Goal: Use online tool/utility: Utilize a website feature to perform a specific function

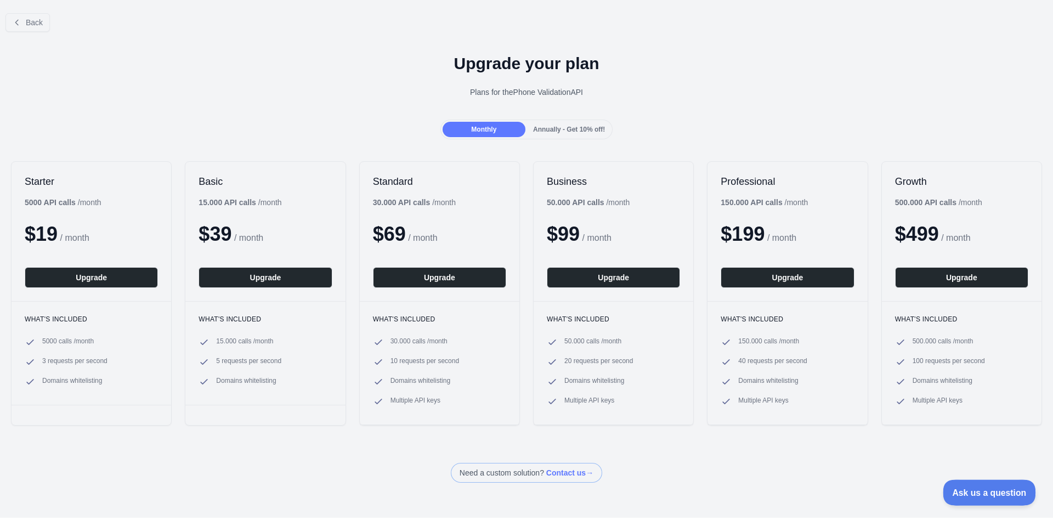
click at [977, 494] on span "Ask us a question" at bounding box center [984, 491] width 82 height 8
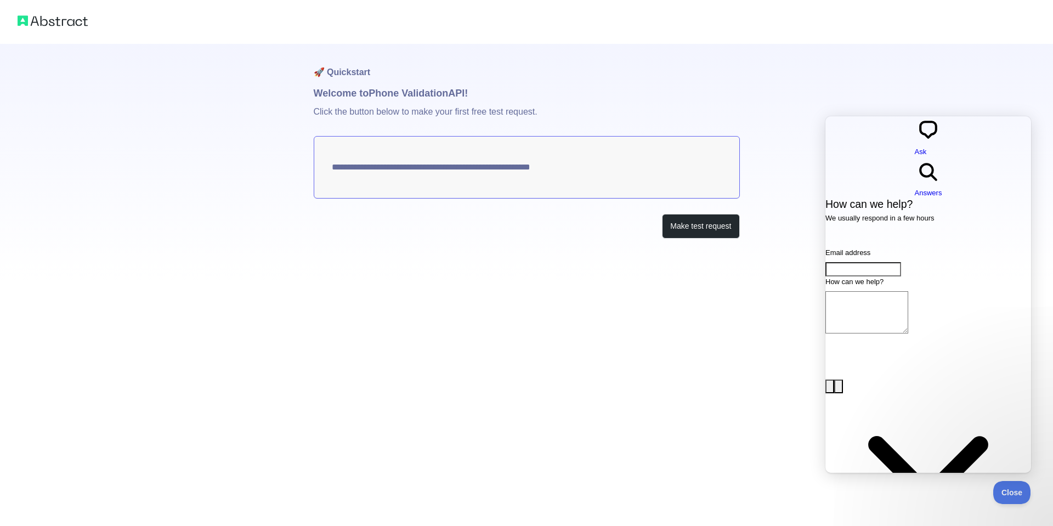
click at [415, 155] on textarea "**********" at bounding box center [527, 167] width 426 height 63
drag, startPoint x: 1009, startPoint y: 486, endPoint x: 1043, endPoint y: 786, distance: 301.5
click at [1009, 486] on button "Close" at bounding box center [1009, 491] width 37 height 23
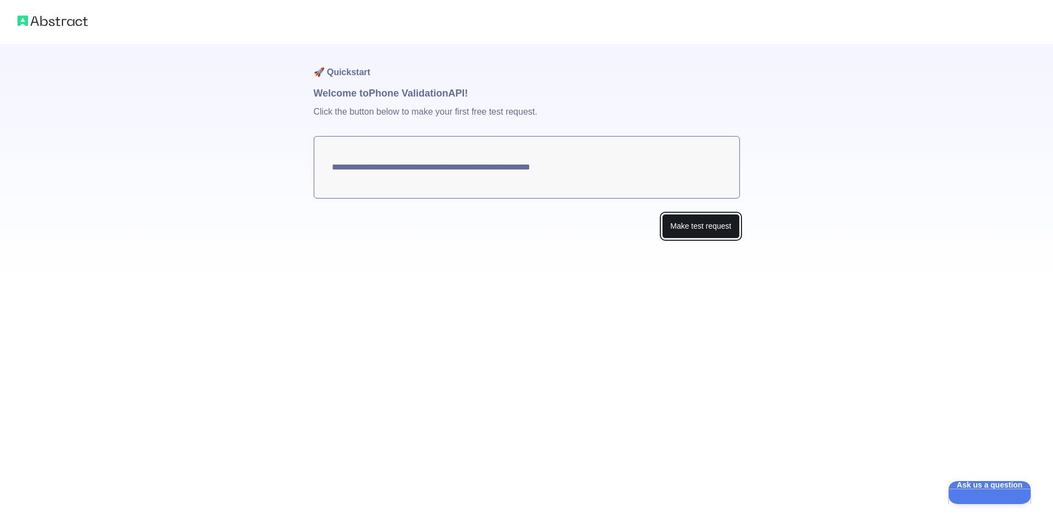
click at [695, 224] on button "Make test request" at bounding box center [700, 226] width 77 height 25
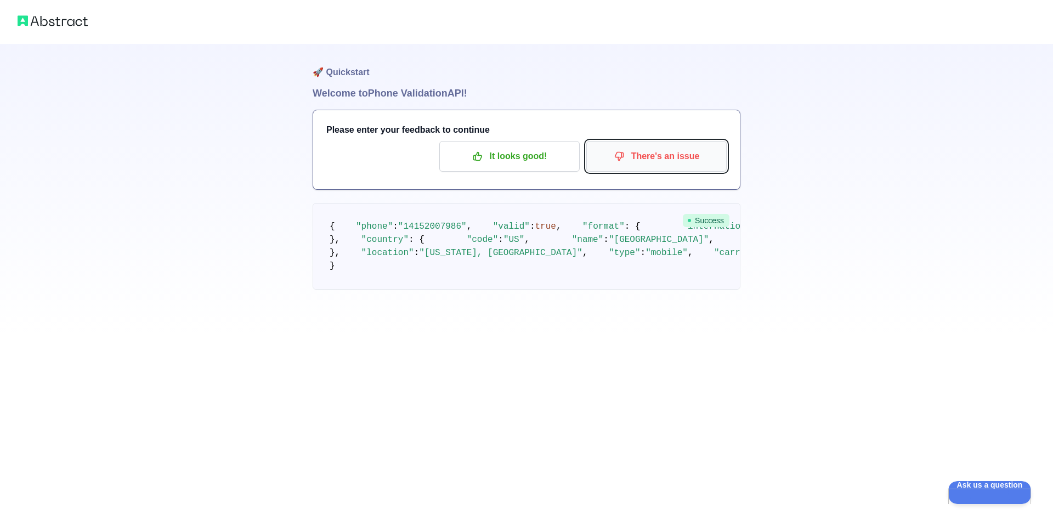
click at [655, 150] on p "There's an issue" at bounding box center [657, 156] width 124 height 19
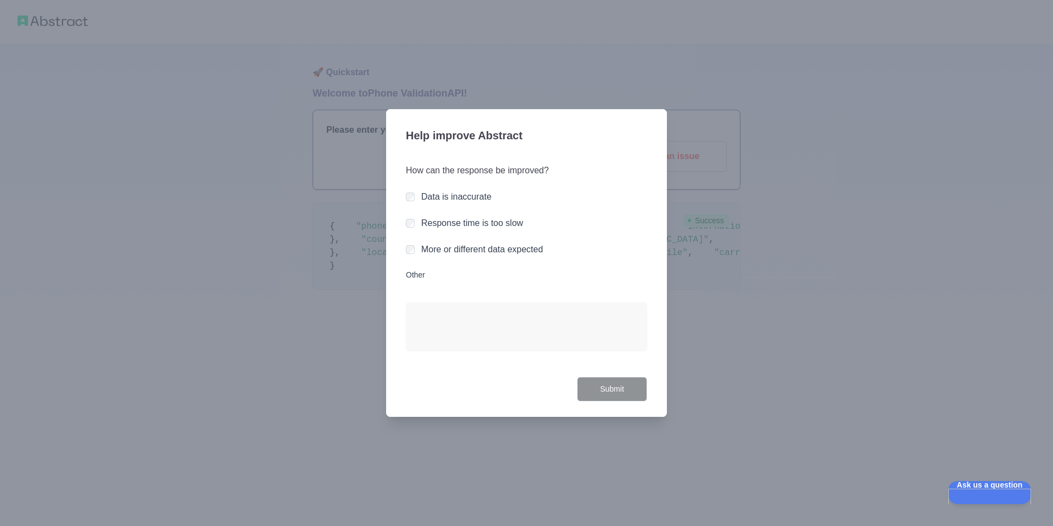
click at [419, 274] on label "Other" at bounding box center [526, 274] width 241 height 11
click at [419, 302] on textarea "Other" at bounding box center [526, 326] width 241 height 48
click at [503, 300] on div "How can the response be improved? Data is inaccurate Response time is too slow …" at bounding box center [526, 276] width 241 height 251
click at [444, 203] on div "Data is inaccurate" at bounding box center [456, 196] width 70 height 13
click at [623, 399] on button "Submit" at bounding box center [612, 389] width 70 height 25
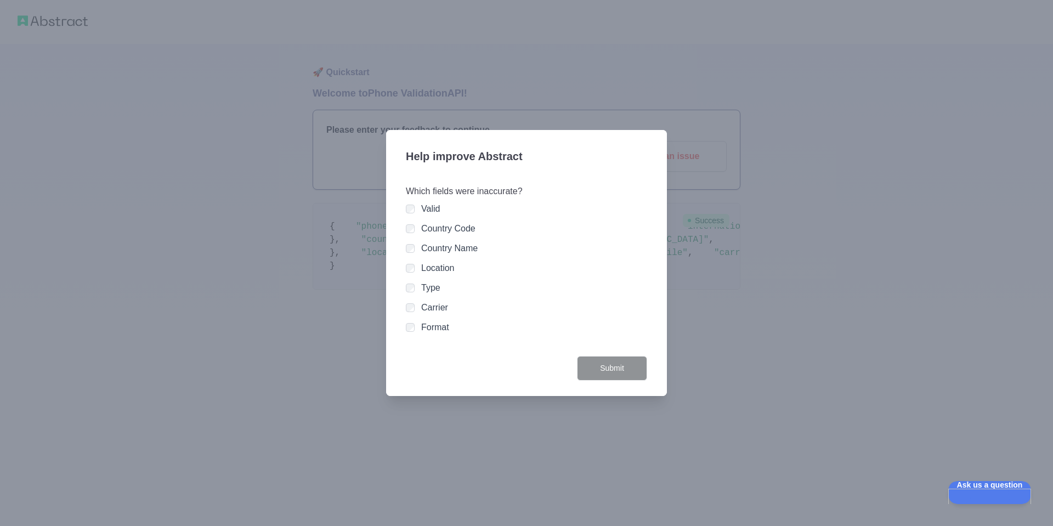
click at [596, 347] on div "Which fields were inaccurate? Valid Country Code Country Name Location Type Car…" at bounding box center [526, 264] width 241 height 184
click at [884, 285] on div at bounding box center [526, 263] width 1053 height 526
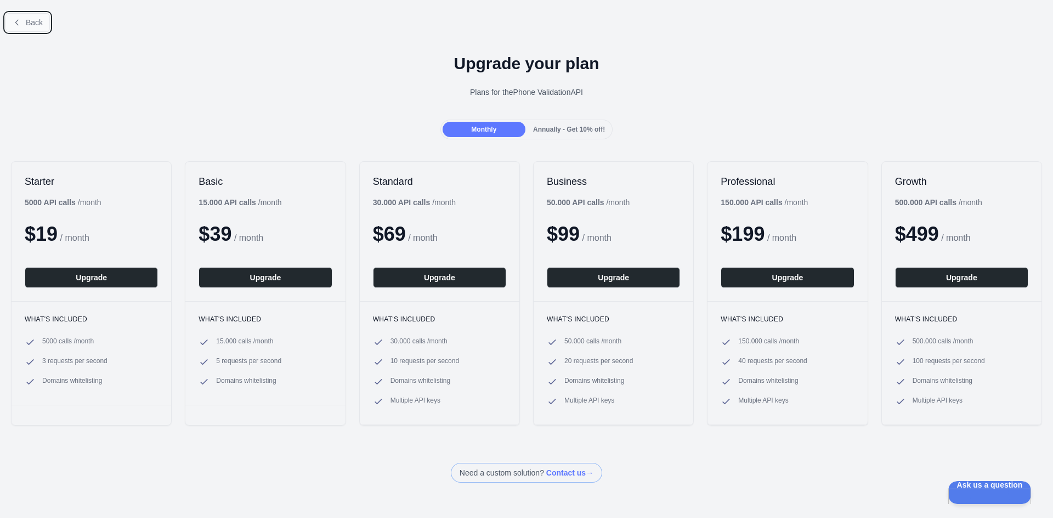
click at [25, 26] on button "Back" at bounding box center [27, 22] width 44 height 19
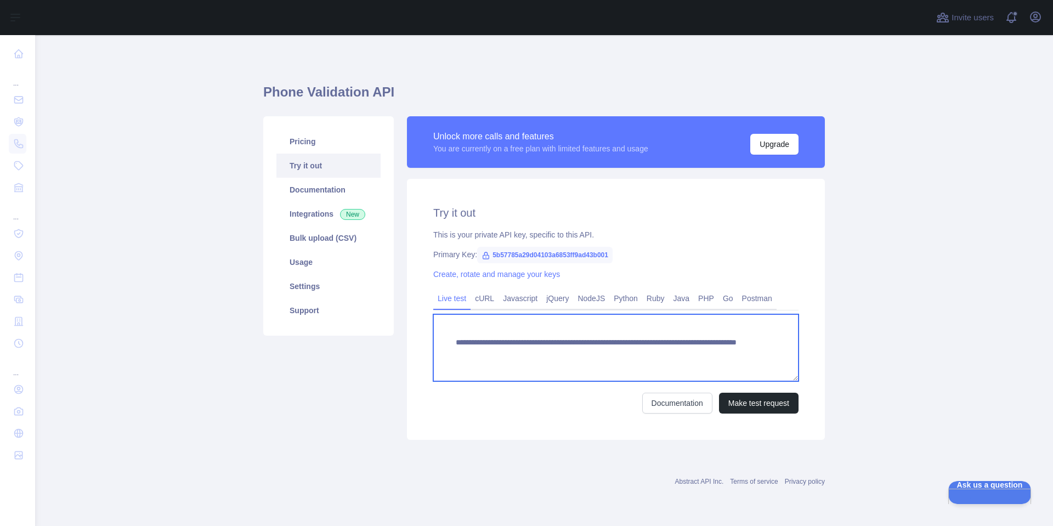
click at [583, 348] on textarea "**********" at bounding box center [615, 347] width 365 height 67
click at [694, 354] on textarea "**********" at bounding box center [615, 347] width 365 height 67
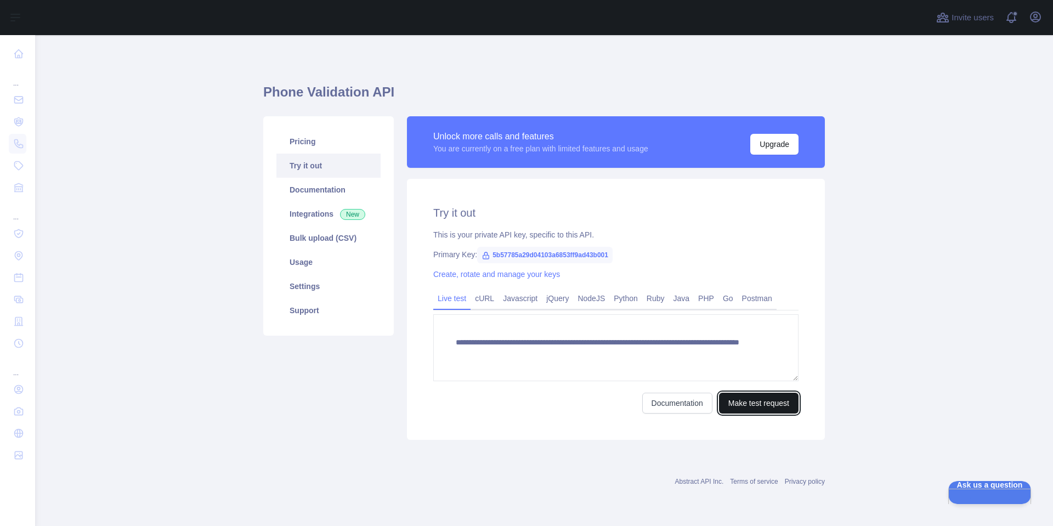
click at [776, 397] on button "Make test request" at bounding box center [759, 403] width 80 height 21
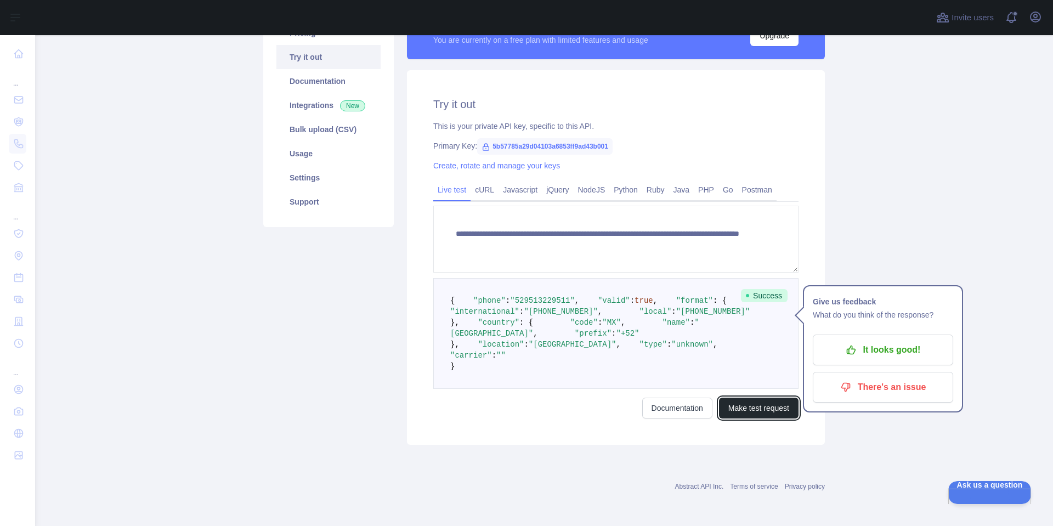
scroll to position [140, 0]
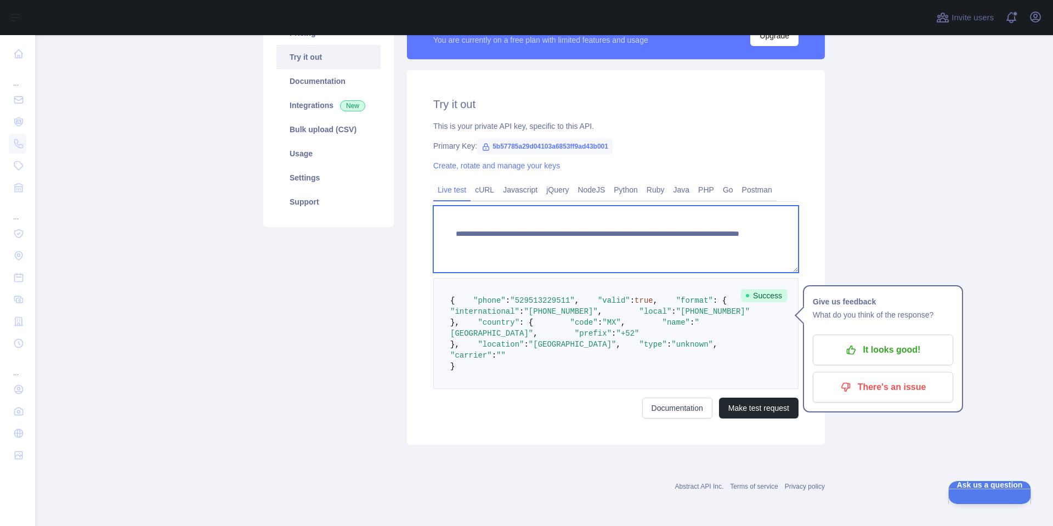
drag, startPoint x: 641, startPoint y: 212, endPoint x: 837, endPoint y: 278, distance: 207.2
click at [799, 278] on div "**********" at bounding box center [615, 299] width 365 height 239
type textarea "**********"
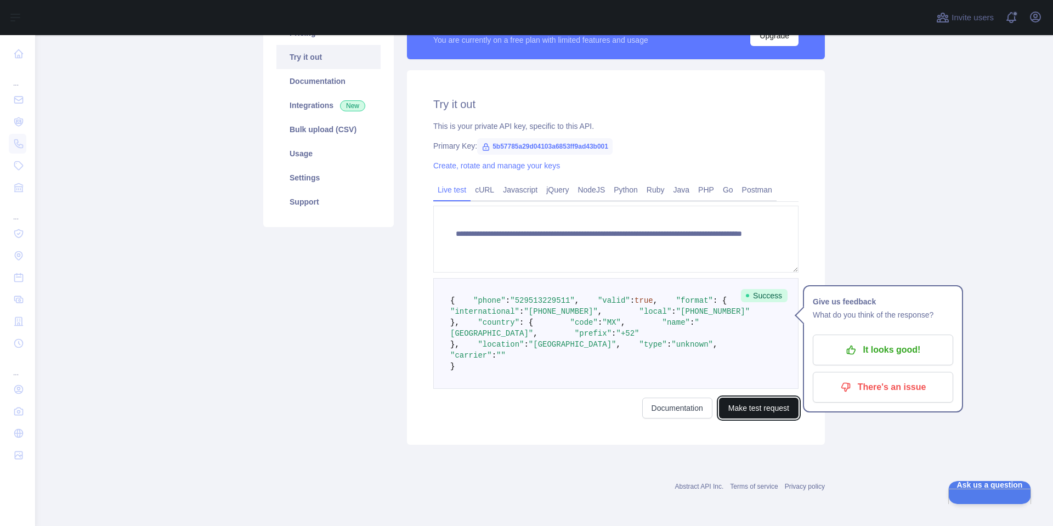
click at [748, 419] on button "Make test request" at bounding box center [759, 408] width 80 height 21
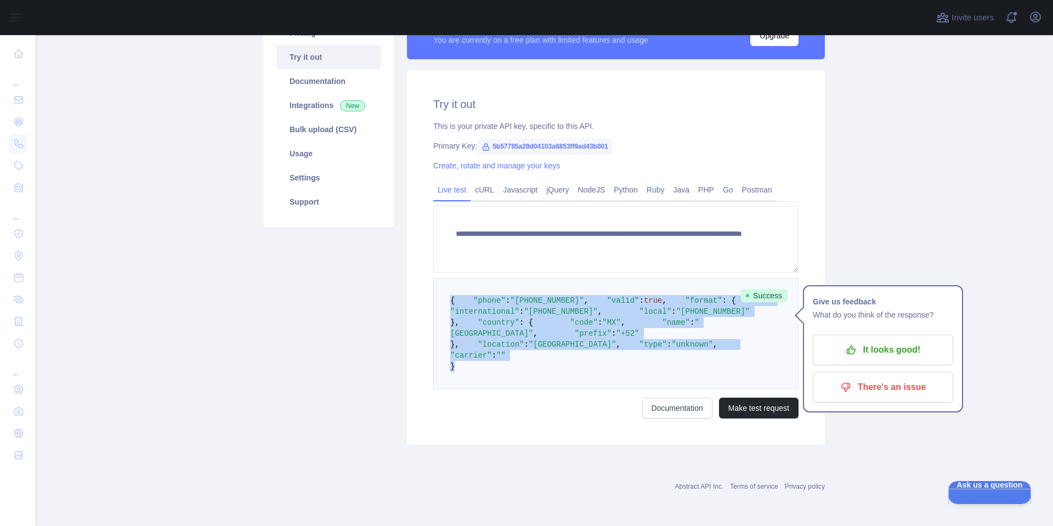
drag, startPoint x: 459, startPoint y: 431, endPoint x: 444, endPoint y: 270, distance: 160.9
click at [444, 278] on pre "{ "phone" : "[PHONE_NUMBER]" , "valid" : true , "format" : { "international" : …" at bounding box center [615, 333] width 365 height 111
copy code "{ "phone" : "[PHONE_NUMBER]" , "valid" : true , "format" : { "international" : …"
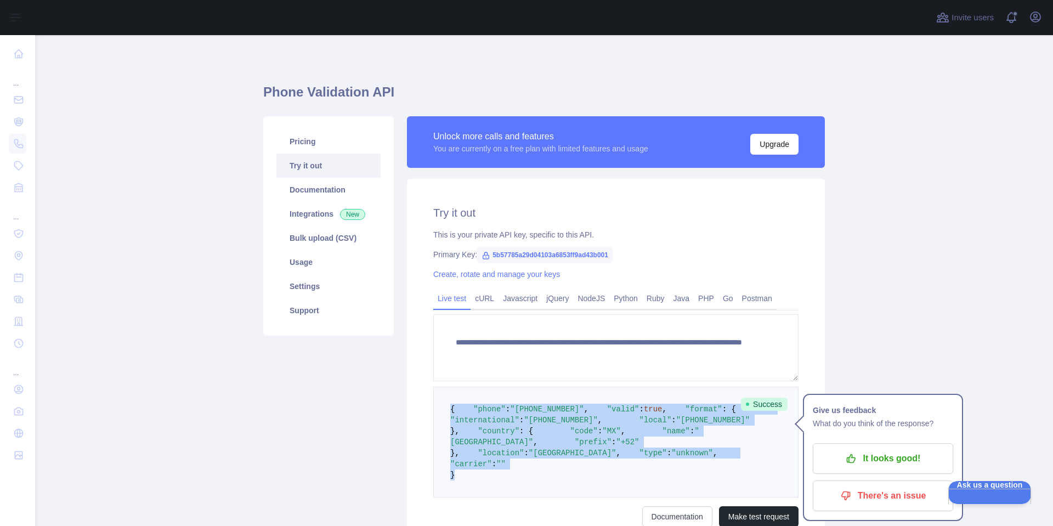
scroll to position [207, 0]
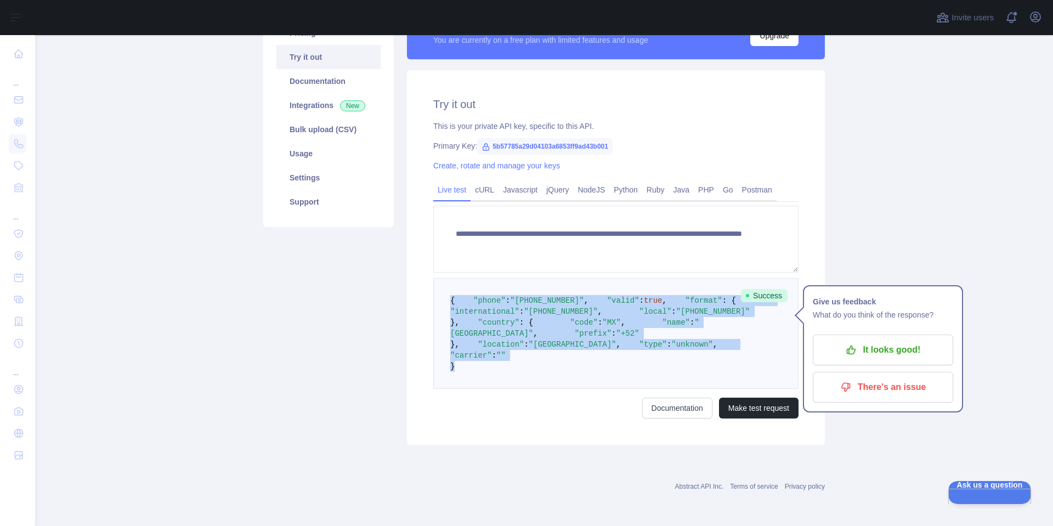
click at [668, 278] on pre "{ "phone" : "[PHONE_NUMBER]" , "valid" : true , "format" : { "international" : …" at bounding box center [615, 333] width 365 height 111
